Goal: Task Accomplishment & Management: Use online tool/utility

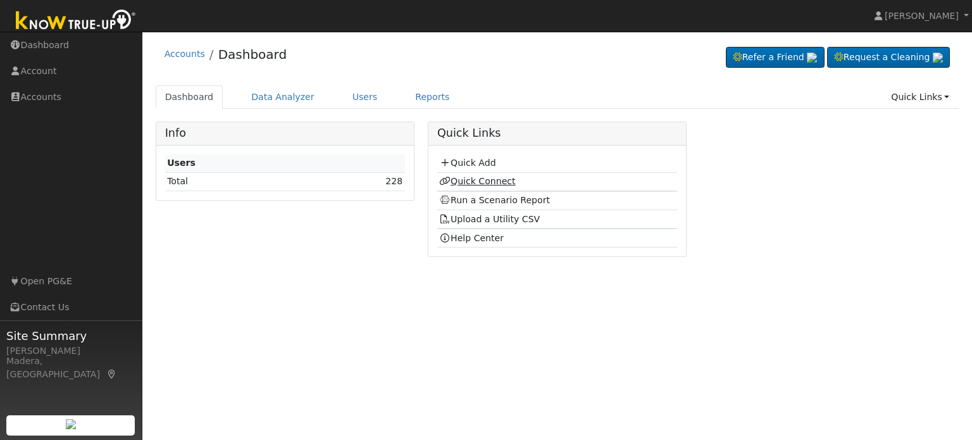
click at [488, 180] on link "Quick Connect" at bounding box center [477, 181] width 76 height 10
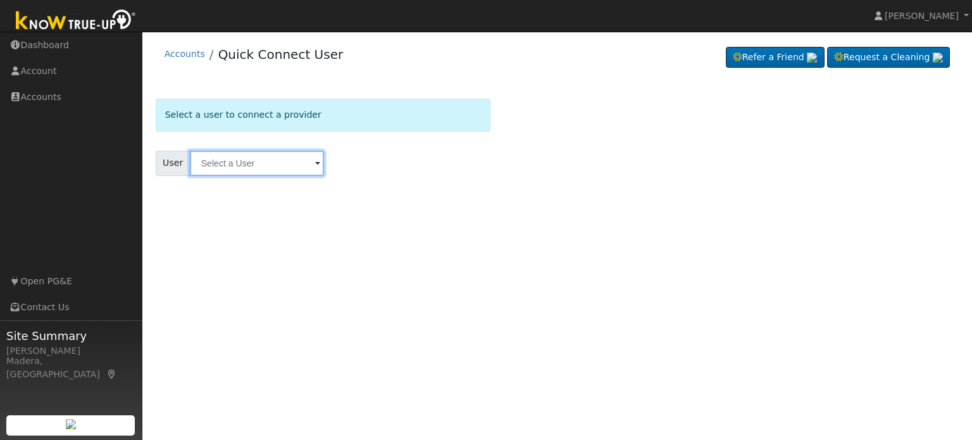
click at [255, 163] on input "text" at bounding box center [257, 163] width 134 height 25
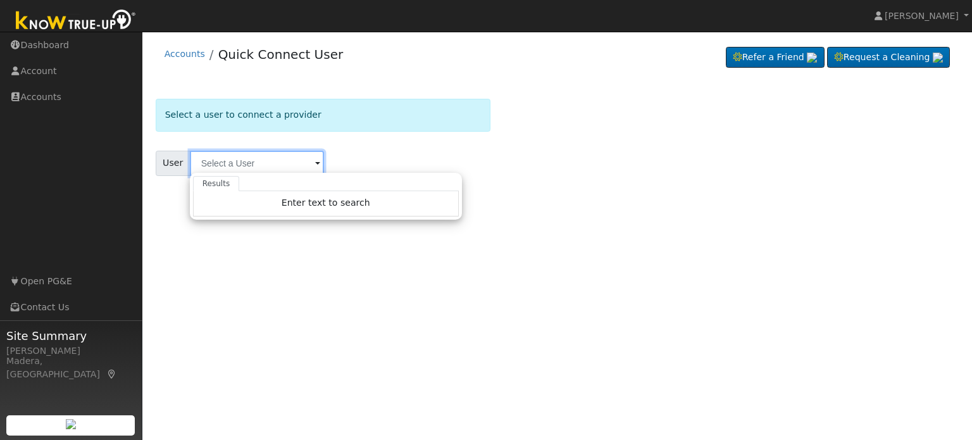
click at [255, 163] on input "text" at bounding box center [257, 163] width 134 height 25
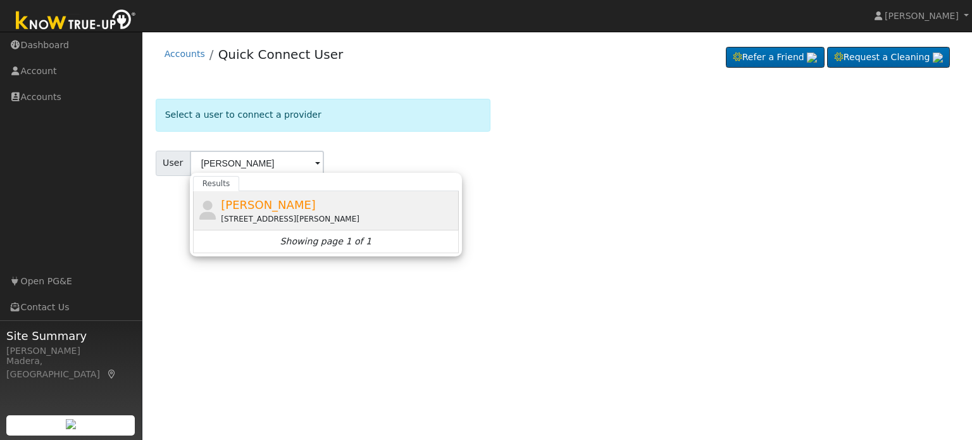
click at [323, 211] on div "[PERSON_NAME] [STREET_ADDRESS][PERSON_NAME]" at bounding box center [338, 210] width 235 height 28
type input "[PERSON_NAME]"
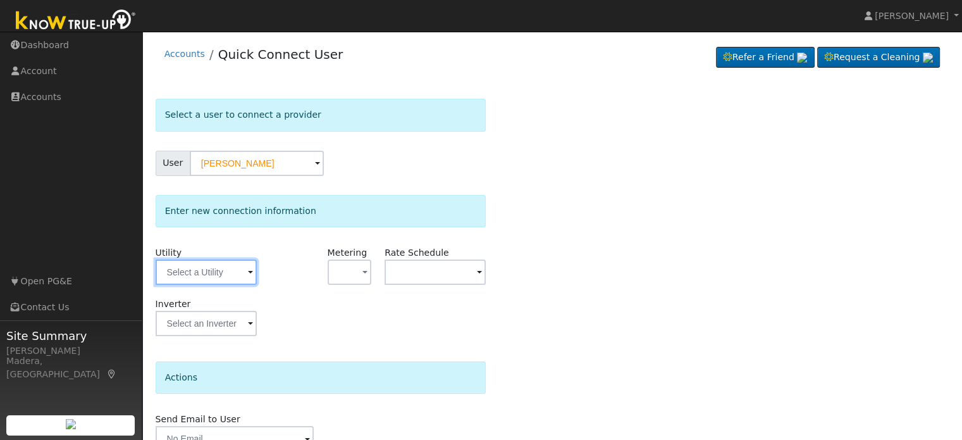
click at [224, 271] on input "text" at bounding box center [206, 271] width 101 height 25
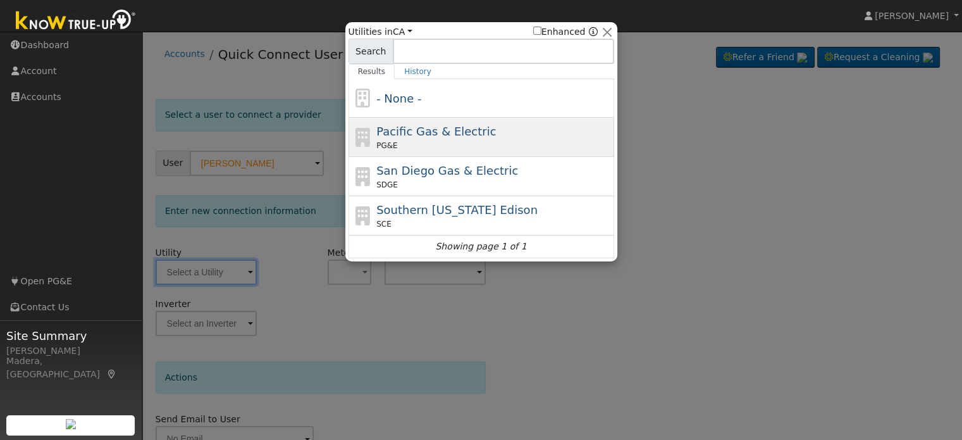
click at [428, 135] on span "Pacific Gas & Electric" at bounding box center [436, 131] width 120 height 13
type input "PG&E"
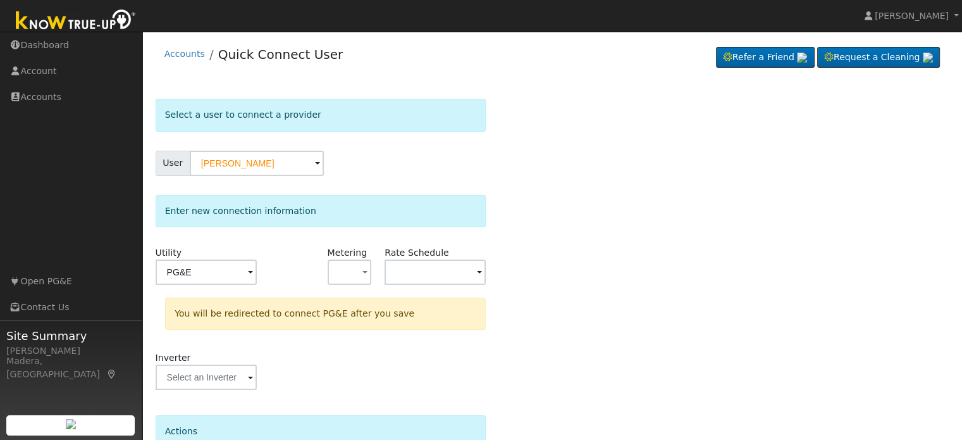
scroll to position [117, 0]
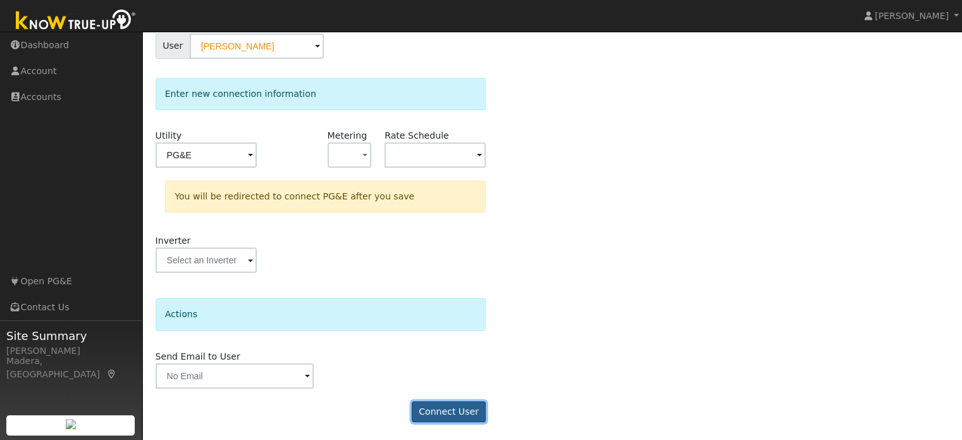
click at [455, 409] on button "Connect User" at bounding box center [449, 412] width 75 height 22
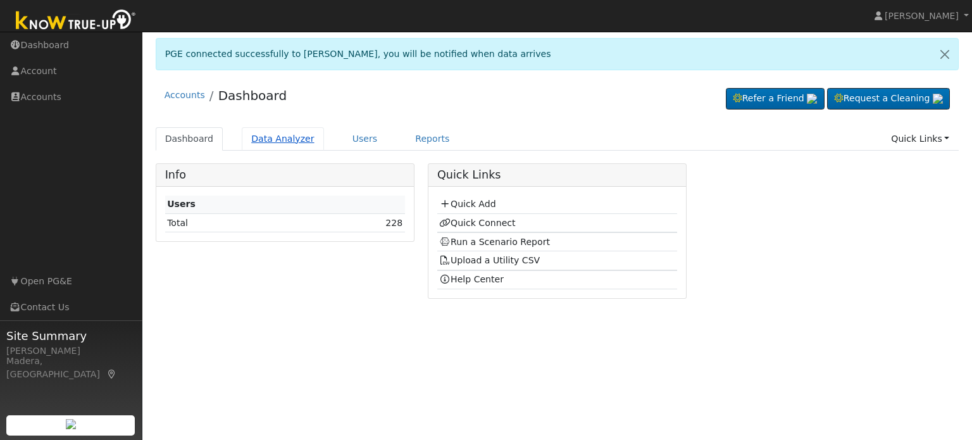
click at [283, 135] on link "Data Analyzer" at bounding box center [283, 138] width 82 height 23
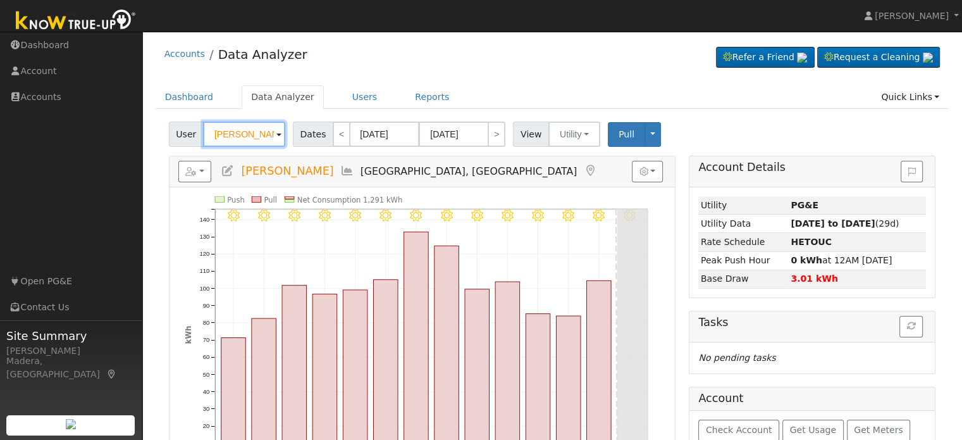
click at [237, 135] on input "[PERSON_NAME]" at bounding box center [244, 133] width 82 height 25
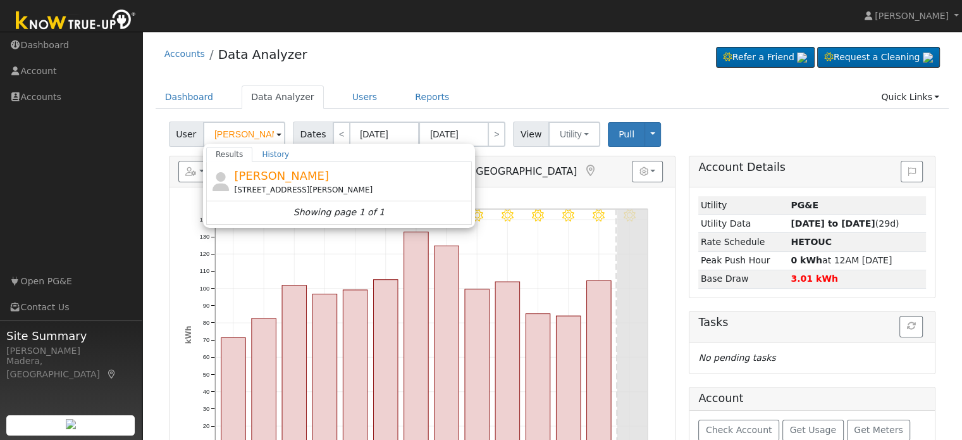
click at [321, 190] on div "[STREET_ADDRESS][PERSON_NAME]" at bounding box center [351, 189] width 235 height 11
type input "[PERSON_NAME]"
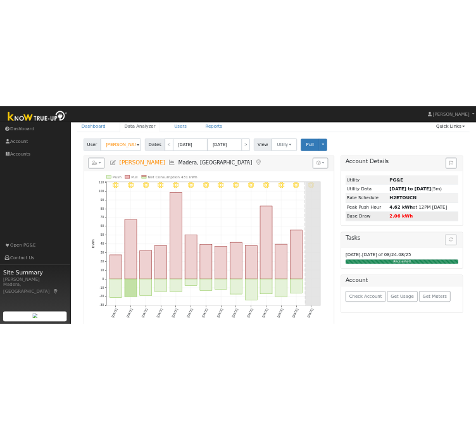
scroll to position [69, 0]
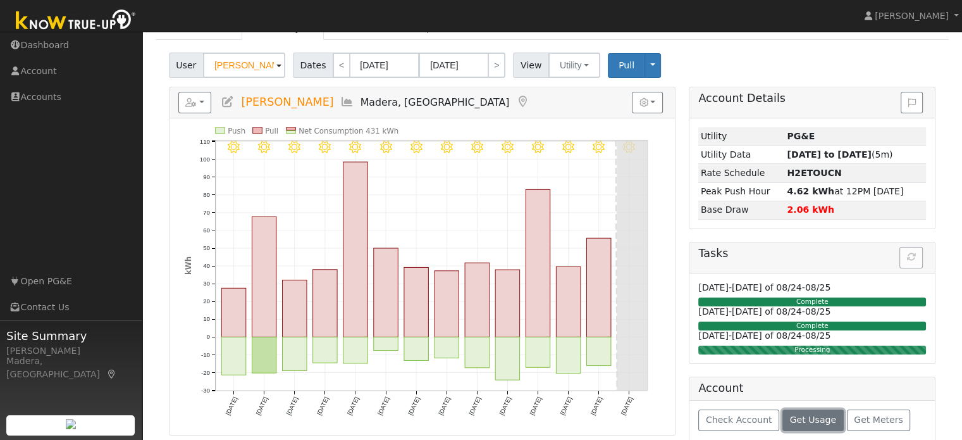
click at [790, 419] on span "Get Usage" at bounding box center [813, 419] width 46 height 10
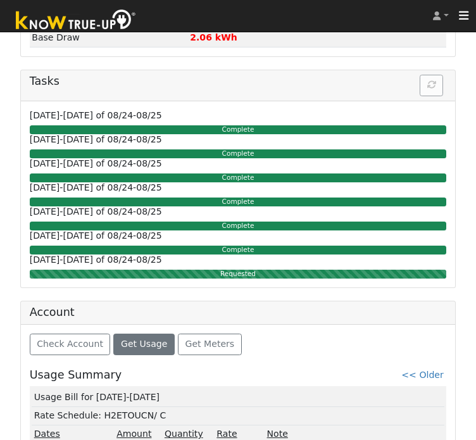
scroll to position [676, 0]
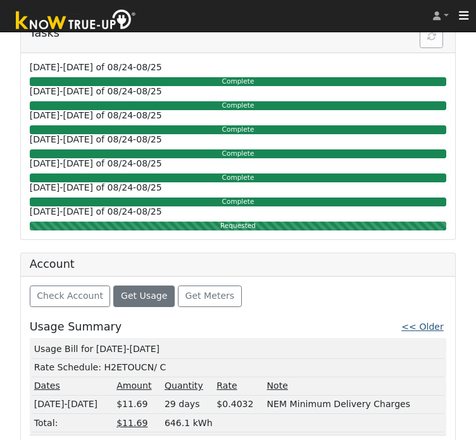
click at [440, 321] on link "<< Older" at bounding box center [422, 326] width 42 height 10
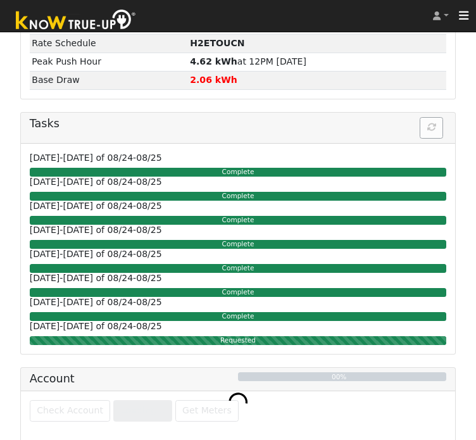
scroll to position [796, 0]
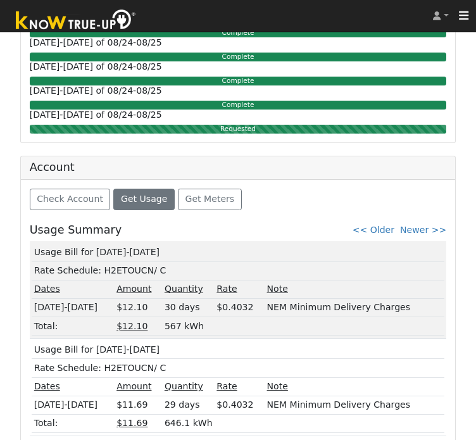
drag, startPoint x: 151, startPoint y: 346, endPoint x: 35, endPoint y: 349, distance: 115.8
click at [35, 349] on td "Usage Bill for 07/23-08/20/25" at bounding box center [238, 349] width 412 height 18
copy td "Usage Bill for 07/23-08/20/25"
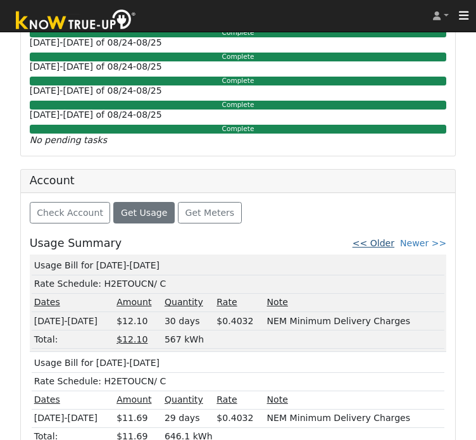
click at [387, 238] on link "<< Older" at bounding box center [373, 243] width 42 height 10
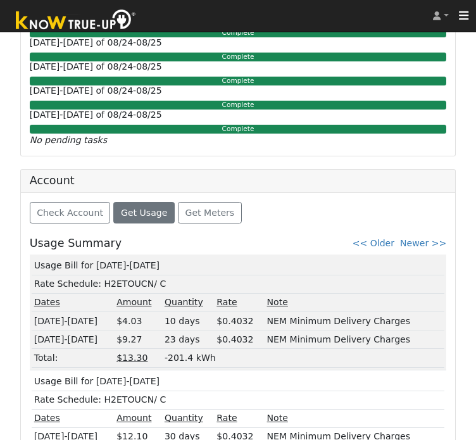
scroll to position [827, 0]
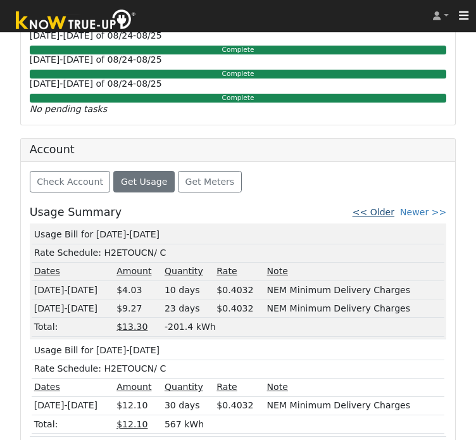
click at [391, 211] on link "<< Older" at bounding box center [373, 212] width 42 height 10
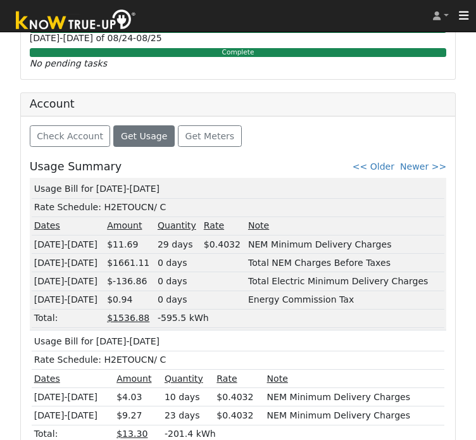
scroll to position [883, 0]
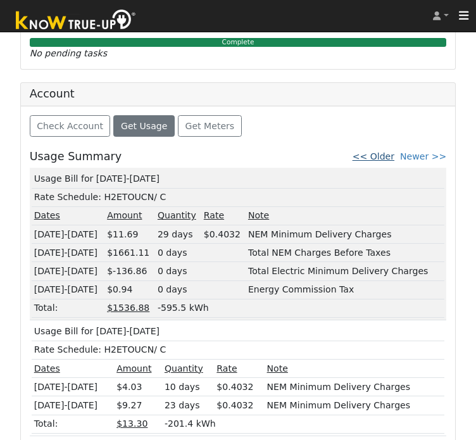
click at [384, 151] on link "<< Older" at bounding box center [373, 156] width 42 height 10
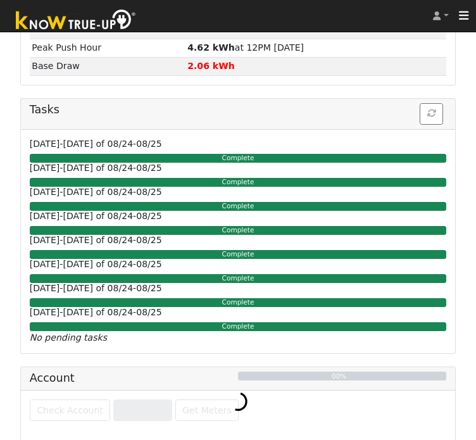
scroll to position [865, 0]
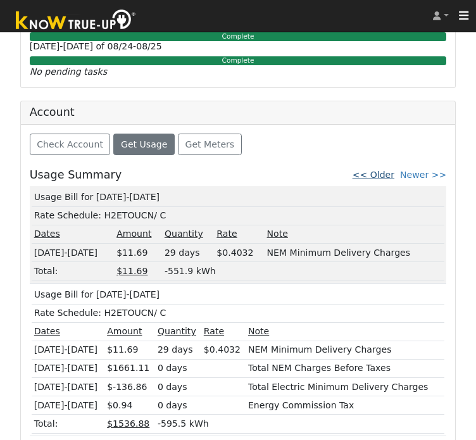
click at [383, 171] on link "<< Older" at bounding box center [373, 175] width 42 height 10
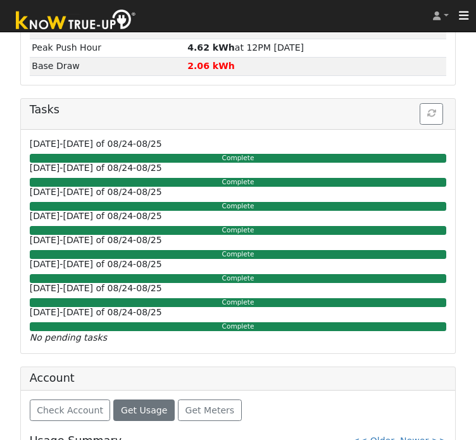
scroll to position [827, 0]
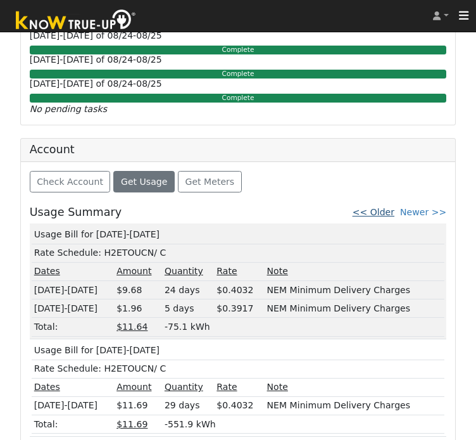
click at [394, 208] on link "<< Older" at bounding box center [373, 212] width 42 height 10
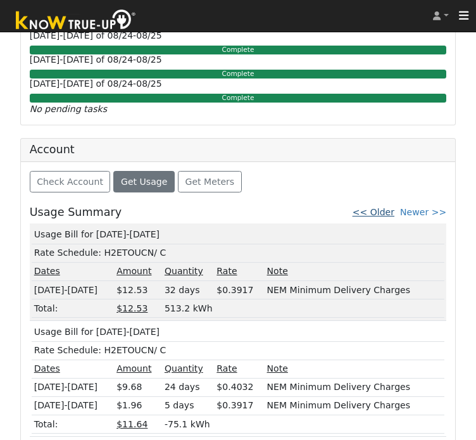
click at [387, 207] on link "<< Older" at bounding box center [373, 212] width 42 height 10
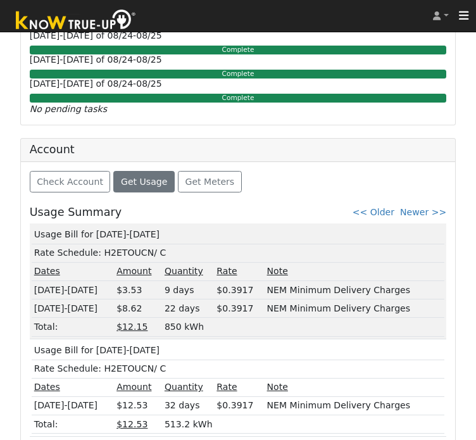
click at [385, 206] on span "<< Older Newer >>" at bounding box center [399, 212] width 94 height 13
click at [385, 209] on link "<< Older" at bounding box center [373, 212] width 42 height 10
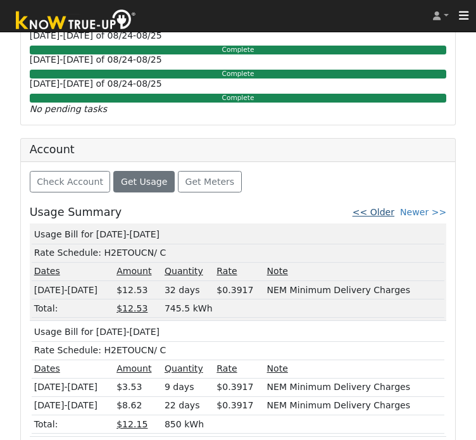
click at [388, 207] on link "<< Older" at bounding box center [373, 212] width 42 height 10
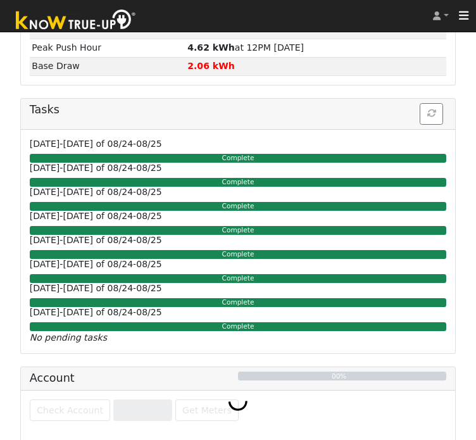
scroll to position [810, 0]
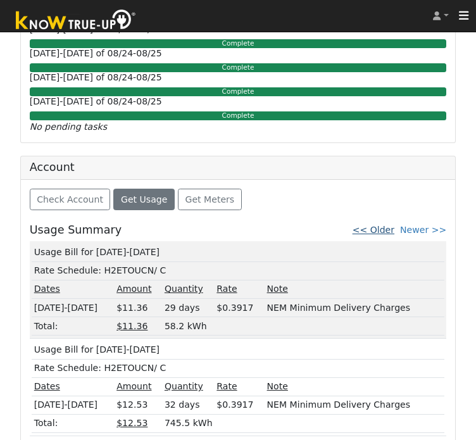
click at [394, 228] on link "<< Older" at bounding box center [373, 230] width 42 height 10
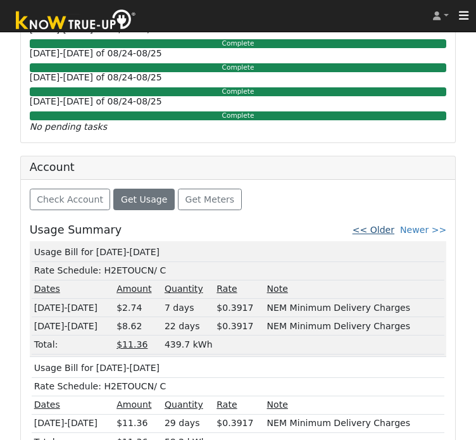
click at [393, 228] on link "<< Older" at bounding box center [373, 230] width 42 height 10
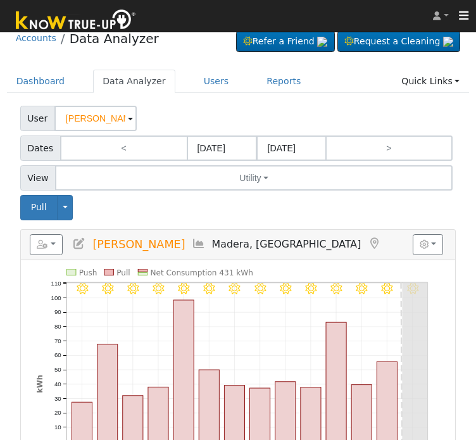
scroll to position [0, 0]
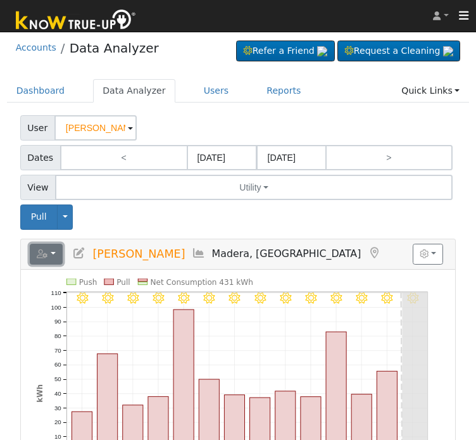
click at [56, 249] on button "button" at bounding box center [47, 255] width 34 height 22
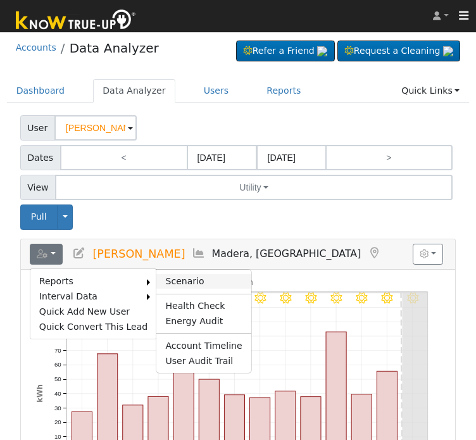
click at [188, 278] on link "Scenario" at bounding box center [203, 281] width 94 height 15
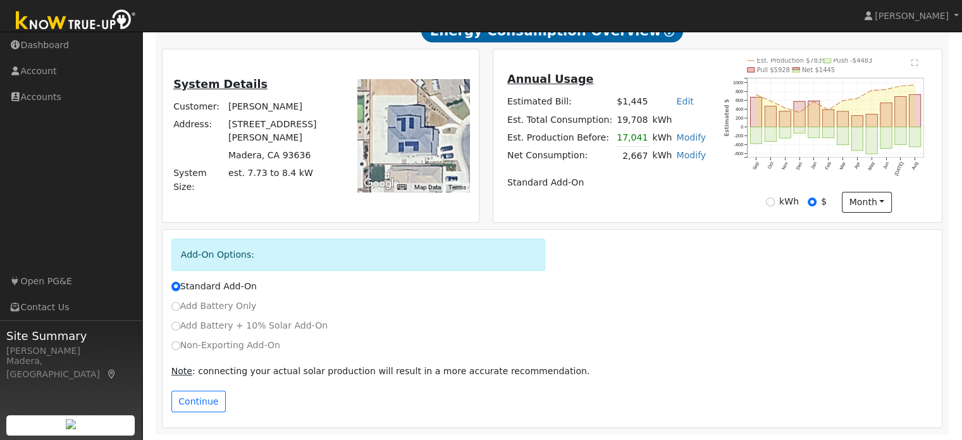
scroll to position [244, 0]
click at [485, 153] on link "Modify" at bounding box center [691, 154] width 30 height 10
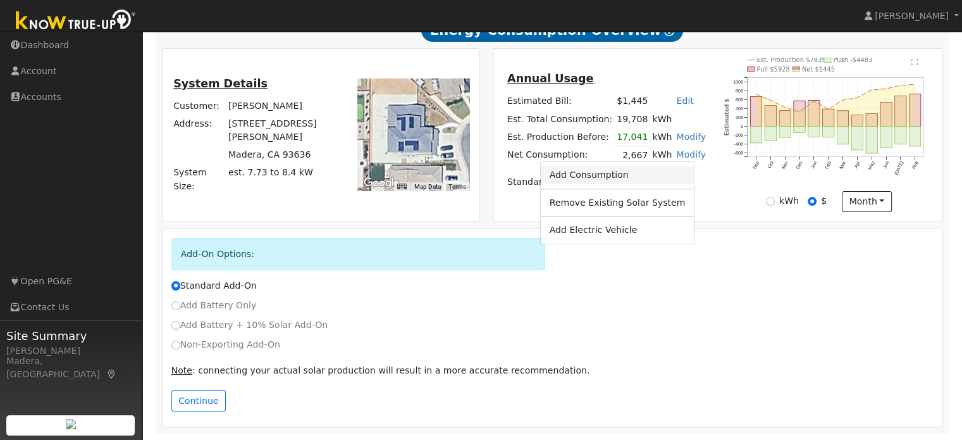
click at [485, 180] on link "Add Consumption" at bounding box center [617, 175] width 154 height 18
type input "2667"
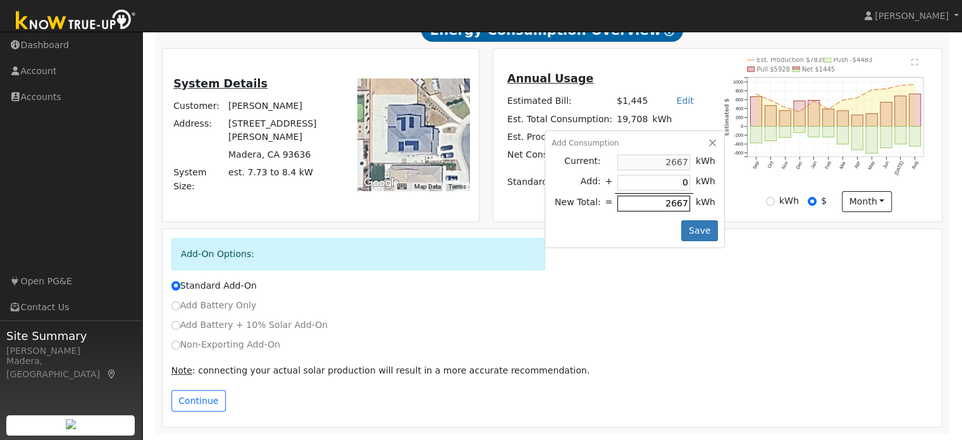
click at [485, 202] on input "2667" at bounding box center [653, 203] width 73 height 16
type input "-2401"
type input "266"
type input "-2641"
type input "26"
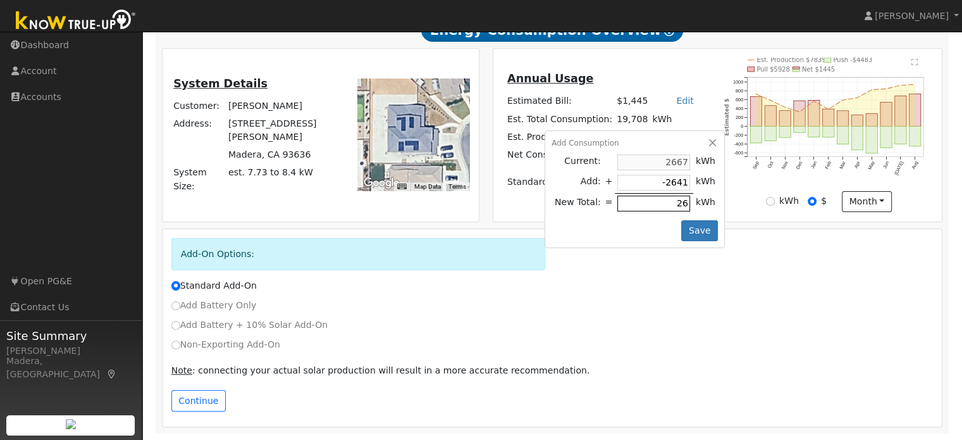
type input "-2665"
type input "2"
type input "-2667"
type input "-2665"
type input "2"
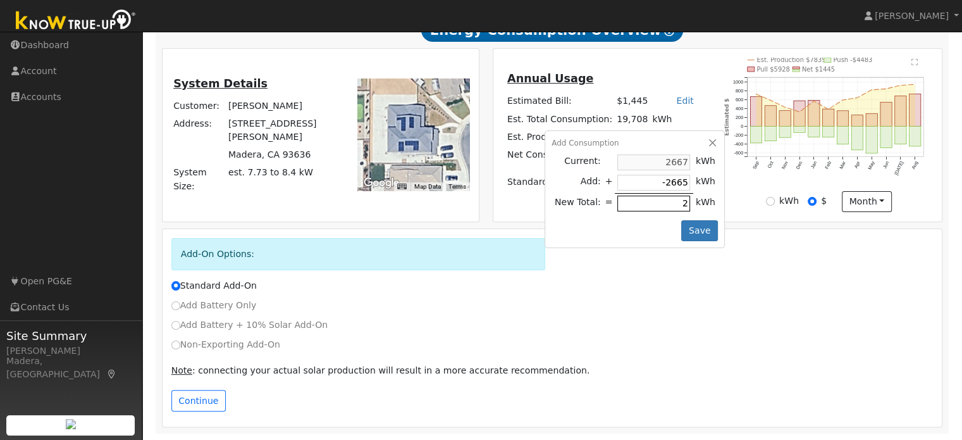
type input "-2639"
type input "28"
type input "-2385"
type input "282"
type input "154"
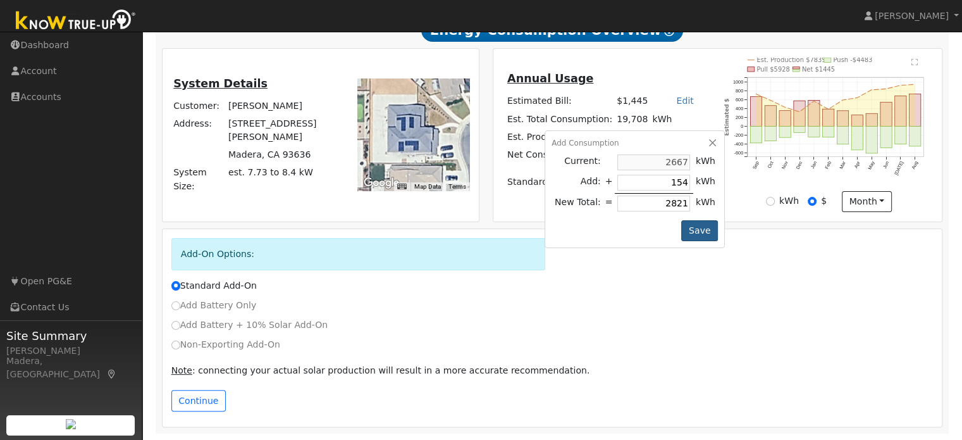
type input "2821"
click at [485, 228] on button "Save" at bounding box center [699, 231] width 37 height 22
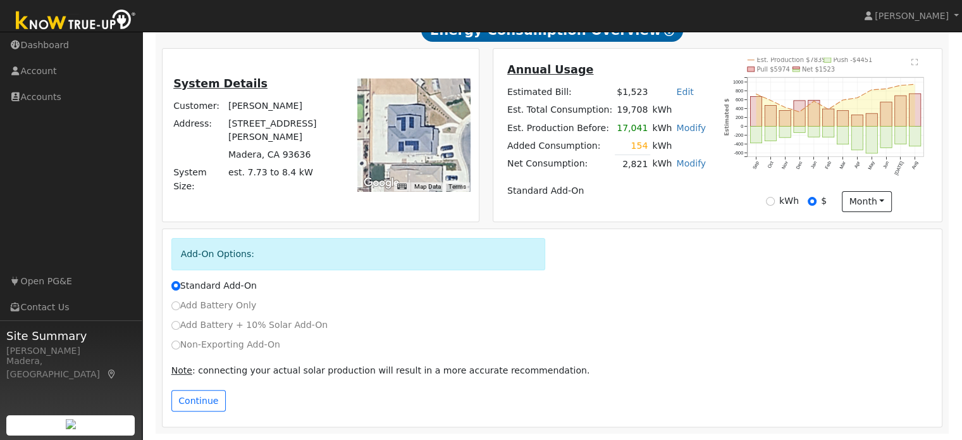
click at [175, 349] on label "Non-Exporting Add-On" at bounding box center [225, 344] width 109 height 13
click at [175, 349] on input "Non-Exporting Add-On" at bounding box center [175, 344] width 9 height 9
radio input "true"
radio input "false"
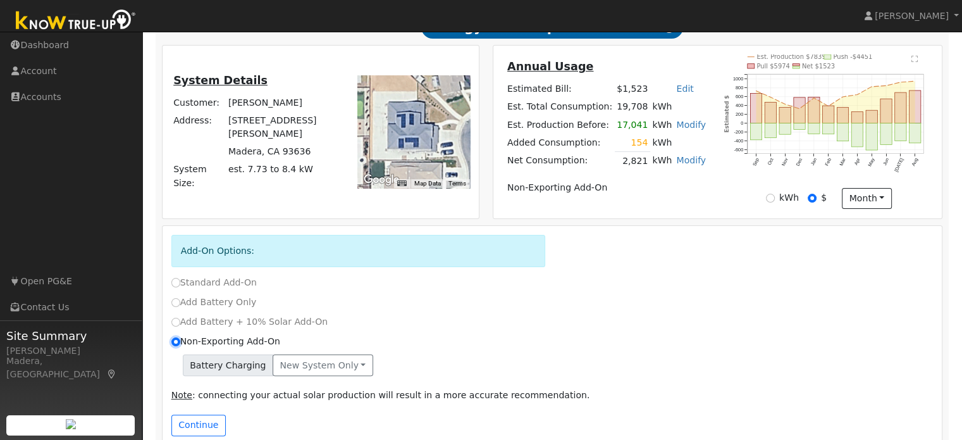
scroll to position [271, 0]
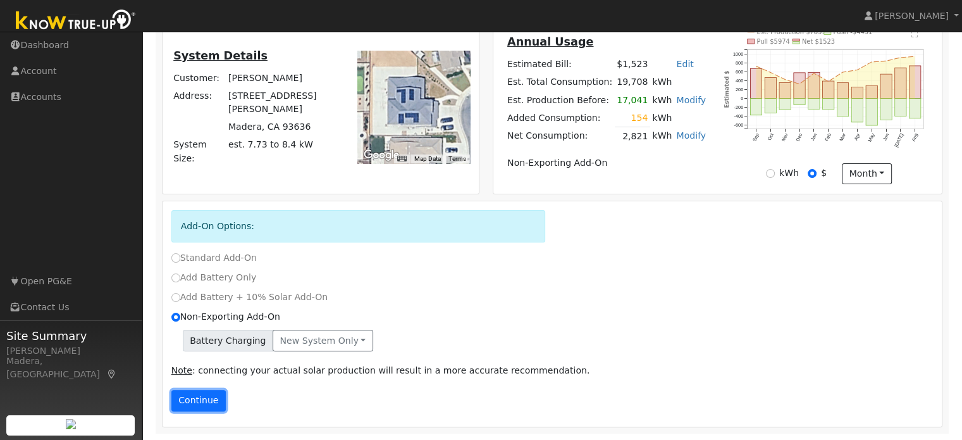
click at [195, 399] on button "Continue" at bounding box center [198, 401] width 54 height 22
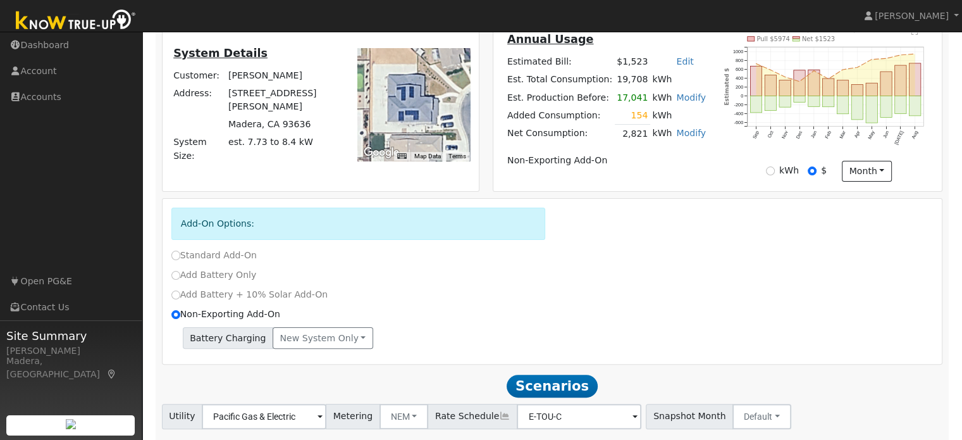
scroll to position [354, 0]
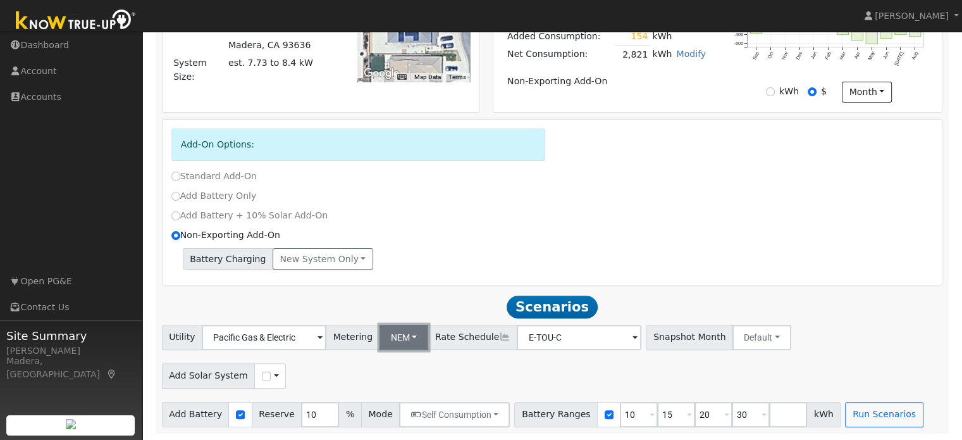
click at [397, 335] on button "NEM" at bounding box center [404, 337] width 49 height 25
click at [485, 369] on div "Add Solar System Use CSV Data" at bounding box center [552, 374] width 786 height 30
click at [262, 374] on input "checkbox" at bounding box center [266, 375] width 9 height 9
checkbox input "true"
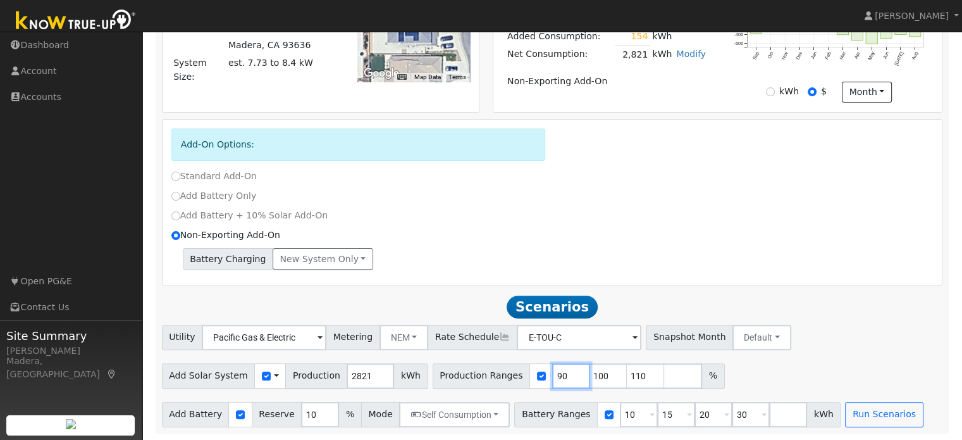
click at [485, 366] on input "90" at bounding box center [571, 375] width 38 height 25
type input "100"
type input "110"
type input "1"
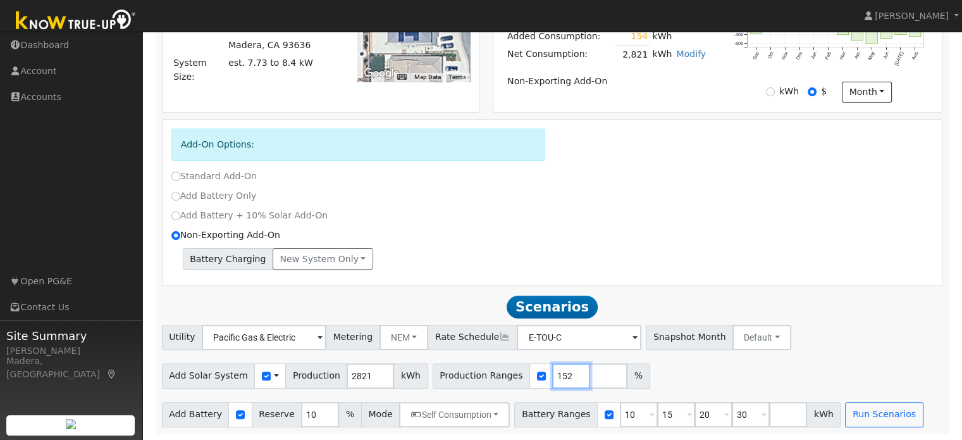
type input "152"
click at [485, 379] on div "Add Solar System Use CSV Data Production 2821 kWh Production Ranges 152 %" at bounding box center [552, 374] width 786 height 30
click at [485, 414] on input "15" at bounding box center [676, 414] width 38 height 25
type input "20"
type input "30"
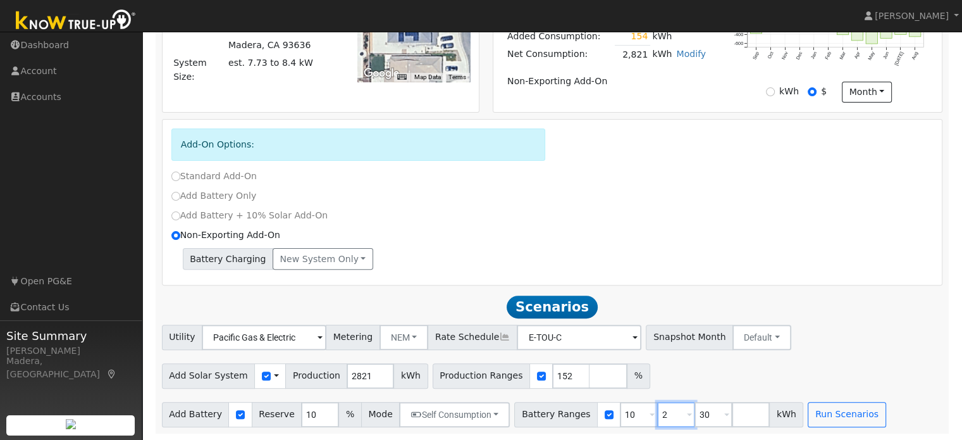
type input "30"
type input "3"
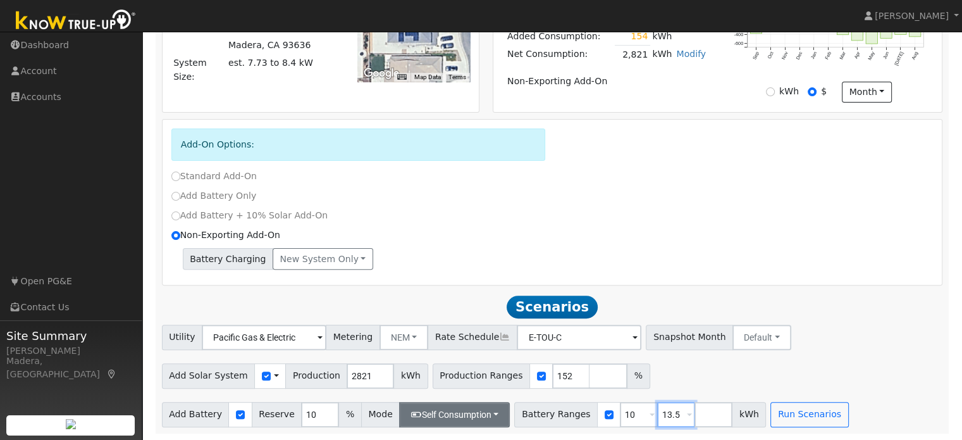
type input "13.5"
click at [450, 412] on button "Self Consumption" at bounding box center [454, 414] width 111 height 25
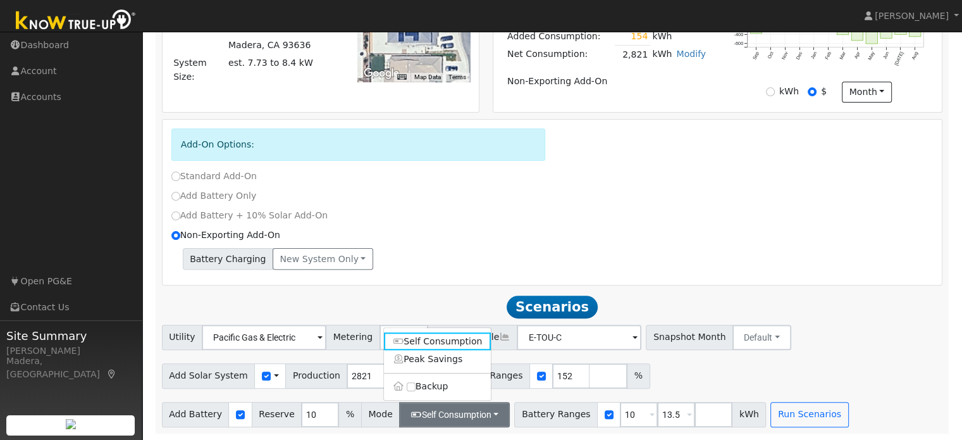
click at [485, 381] on div "Add Solar System Use CSV Data Production 2821 kWh Production Ranges 152 %" at bounding box center [552, 374] width 786 height 30
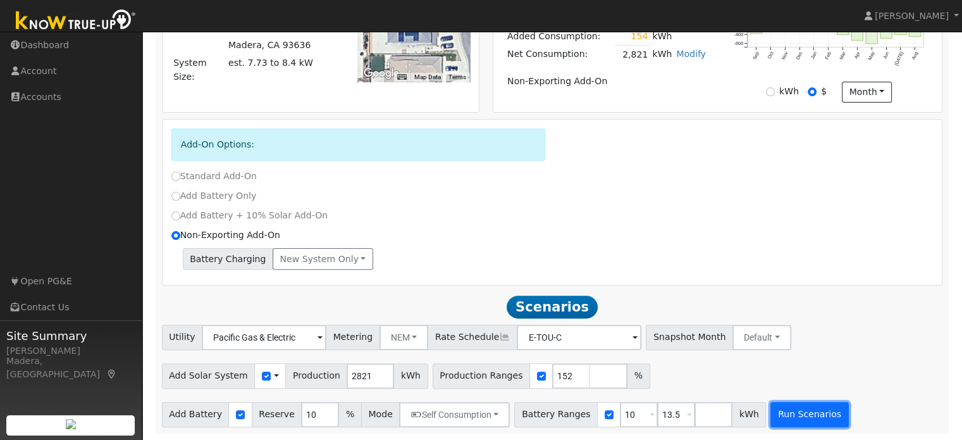
click at [485, 418] on button "Run Scenarios" at bounding box center [809, 414] width 78 height 25
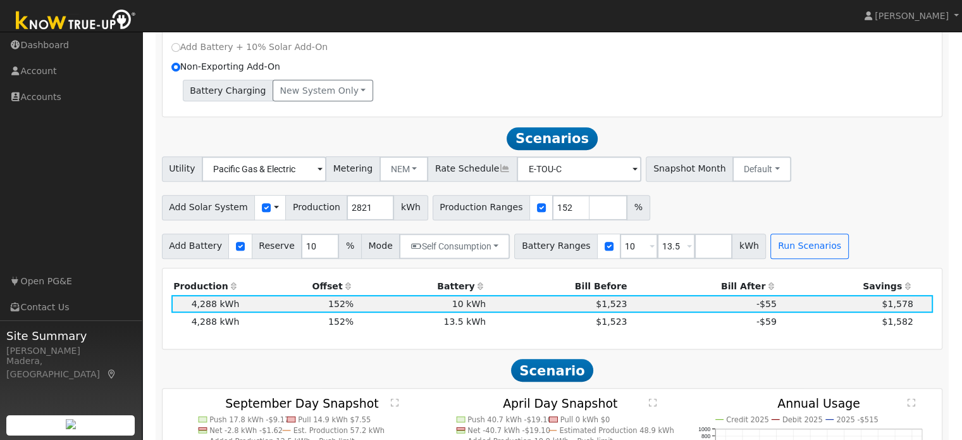
scroll to position [511, 0]
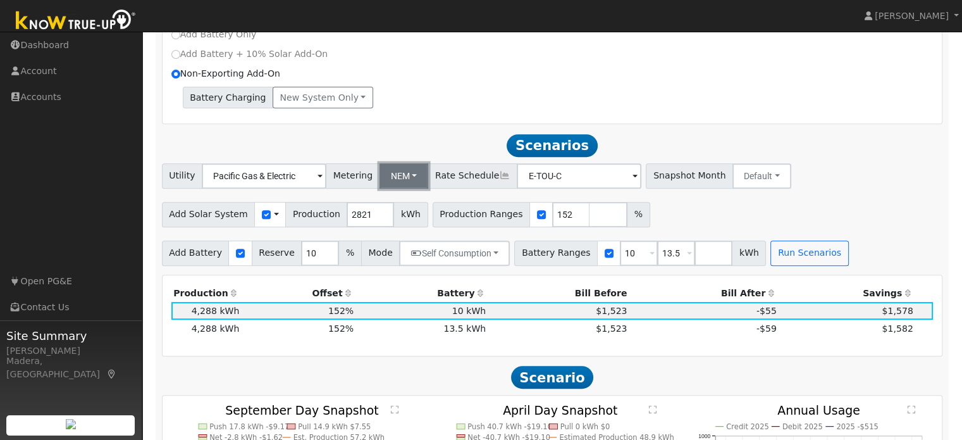
click at [394, 189] on button "NEM" at bounding box center [404, 175] width 49 height 25
click at [403, 225] on link "NBT" at bounding box center [413, 222] width 88 height 18
type input "E-ELEC"
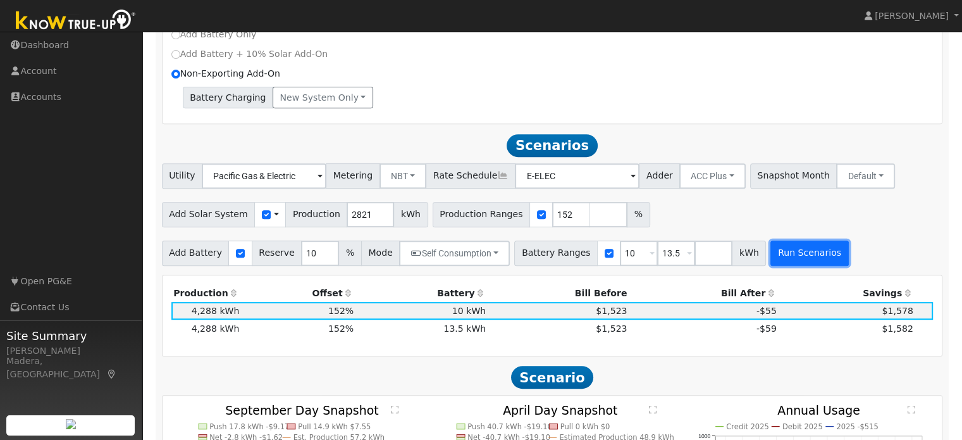
click at [485, 258] on button "Run Scenarios" at bounding box center [809, 252] width 78 height 25
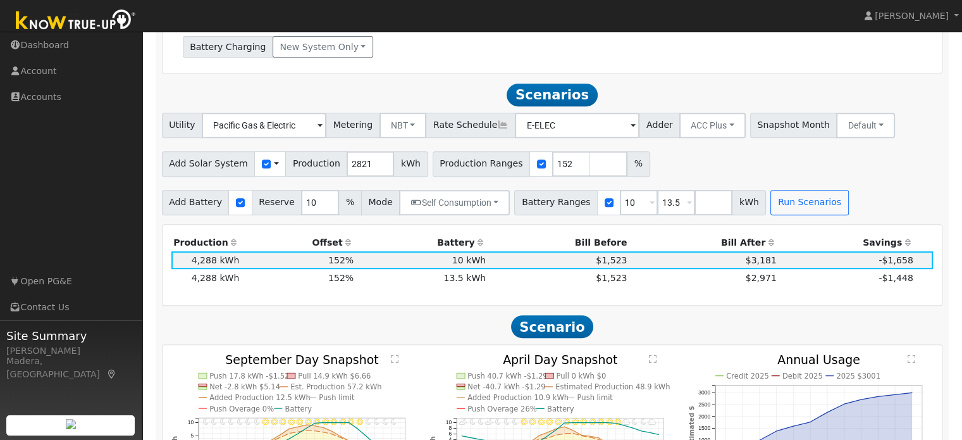
scroll to position [559, 0]
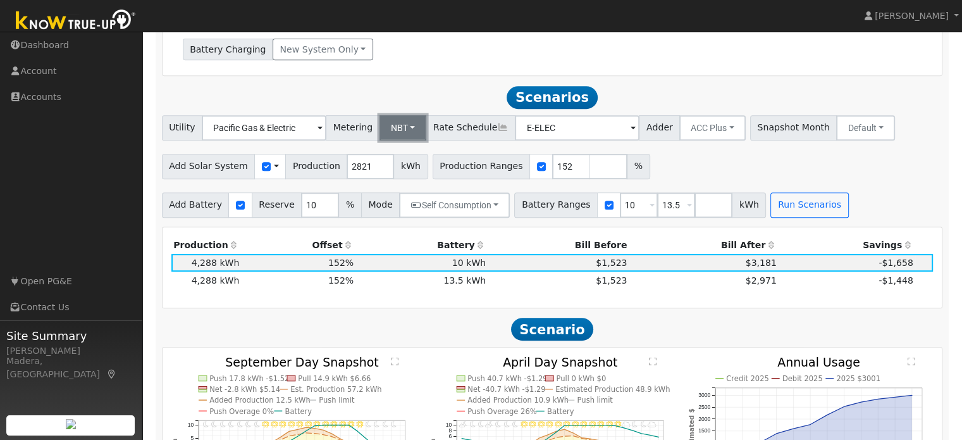
click at [390, 128] on button "NBT" at bounding box center [403, 127] width 47 height 25
click at [418, 160] on link "NEM" at bounding box center [413, 156] width 88 height 18
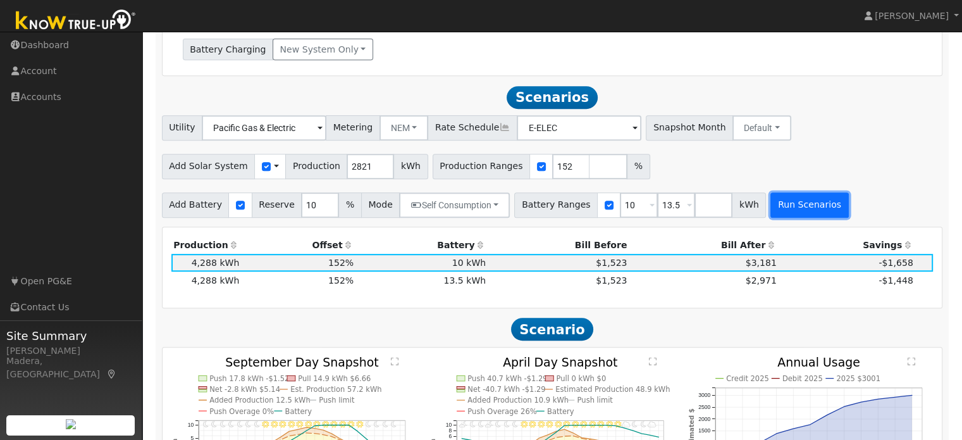
click at [485, 213] on button "Run Scenarios" at bounding box center [809, 204] width 78 height 25
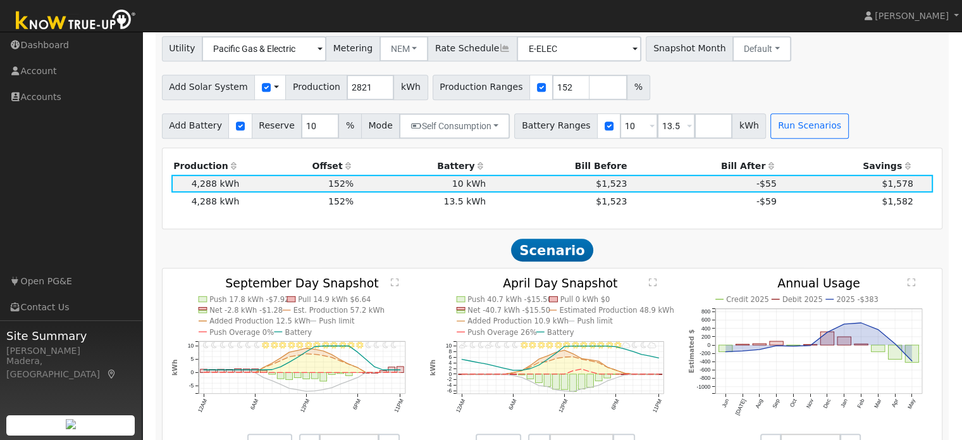
scroll to position [638, 0]
